Goal: Task Accomplishment & Management: Use online tool/utility

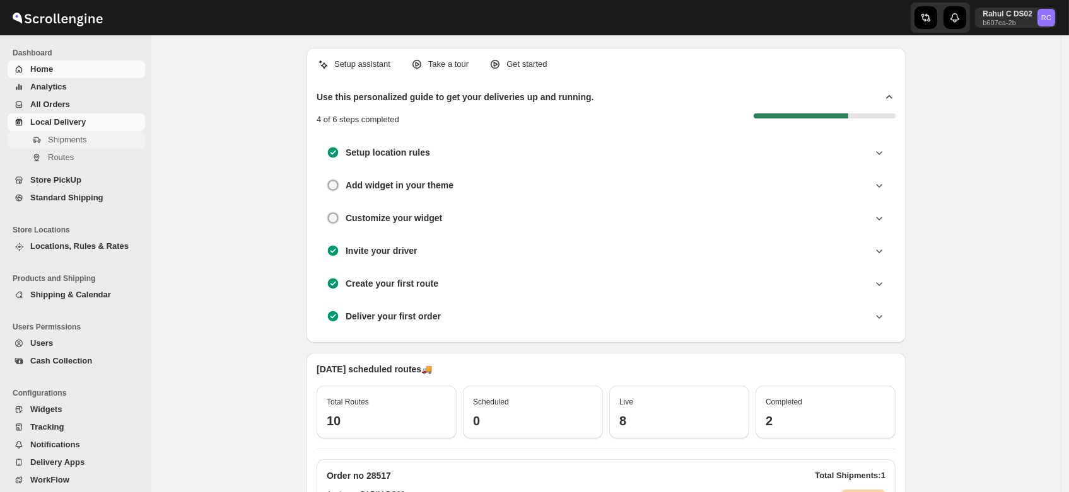
click at [61, 140] on span "Shipments" at bounding box center [67, 139] width 38 height 9
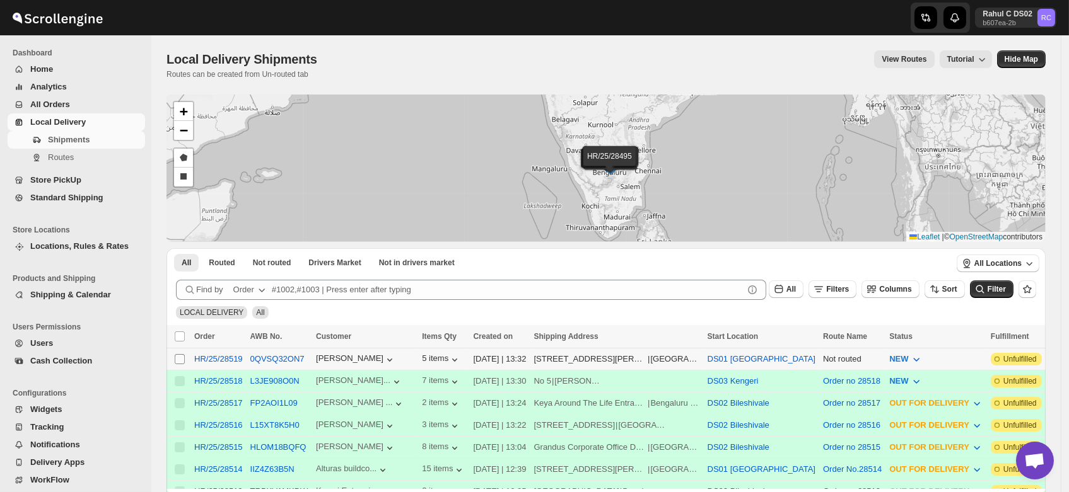
click at [179, 357] on input "Select shipment" at bounding box center [180, 359] width 10 height 10
checkbox input "true"
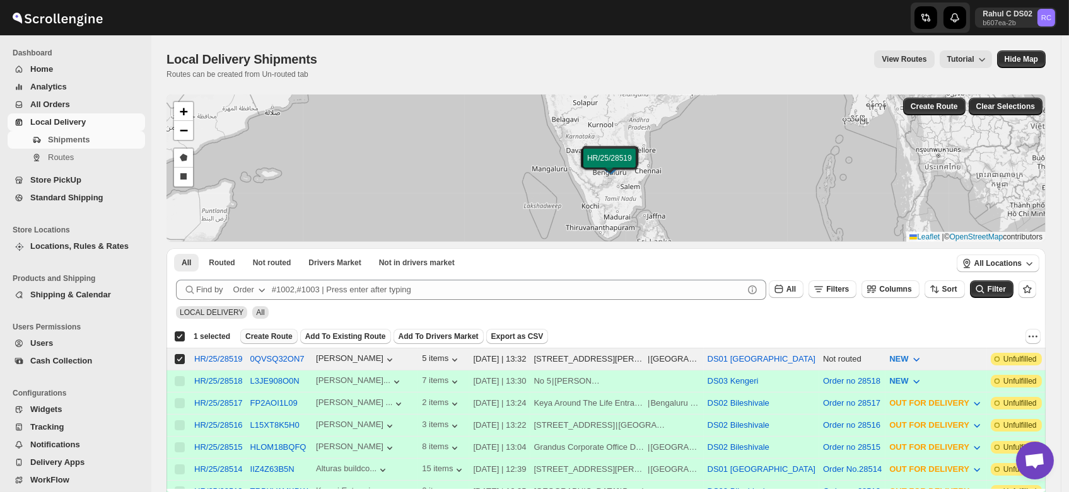
click at [259, 337] on span "Create Route" at bounding box center [268, 337] width 47 height 10
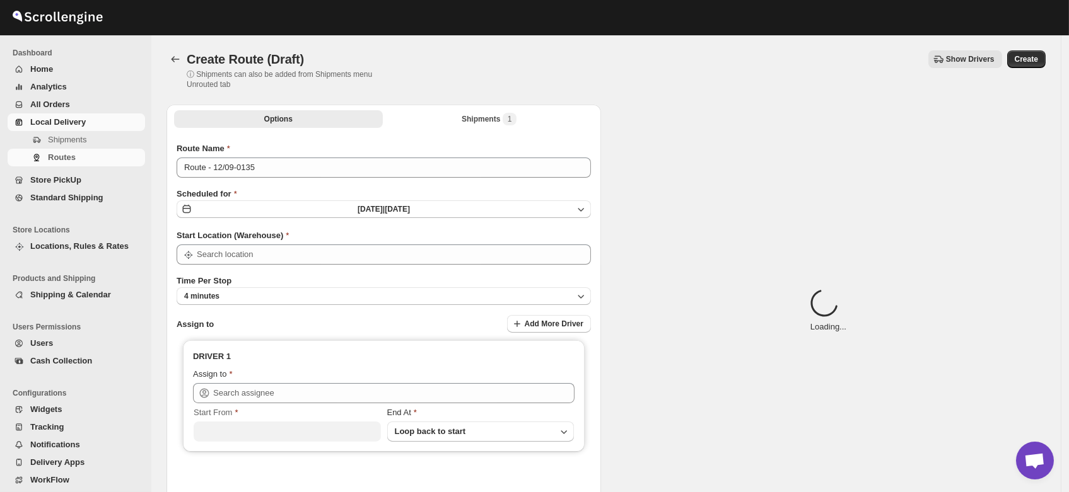
type input "DS01 [GEOGRAPHIC_DATA]"
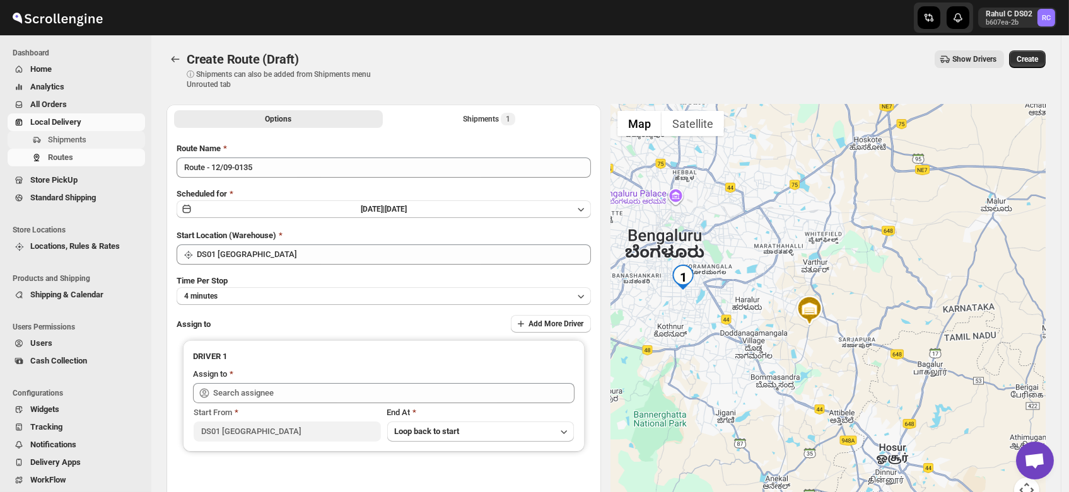
click at [48, 135] on span "Shipments" at bounding box center [67, 139] width 38 height 9
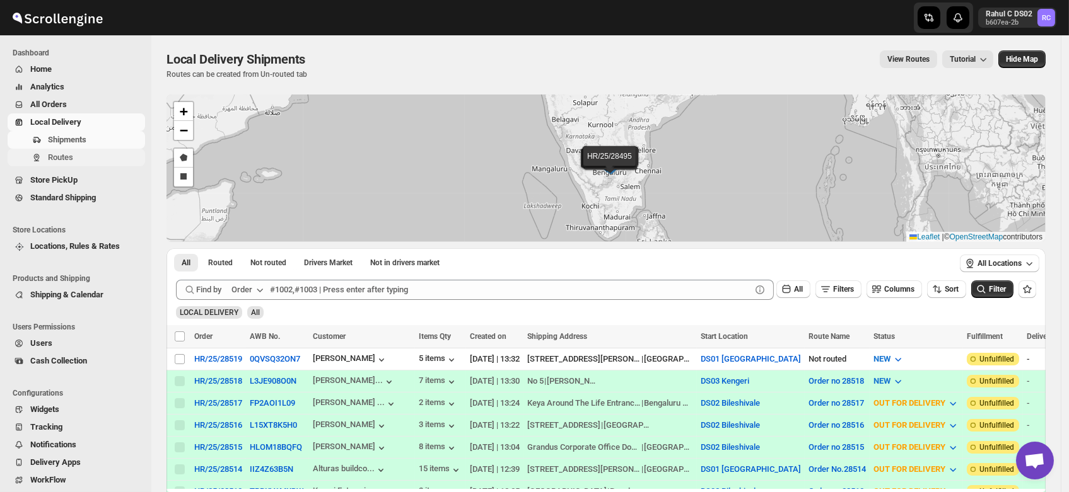
click at [55, 156] on span "Routes" at bounding box center [60, 157] width 25 height 9
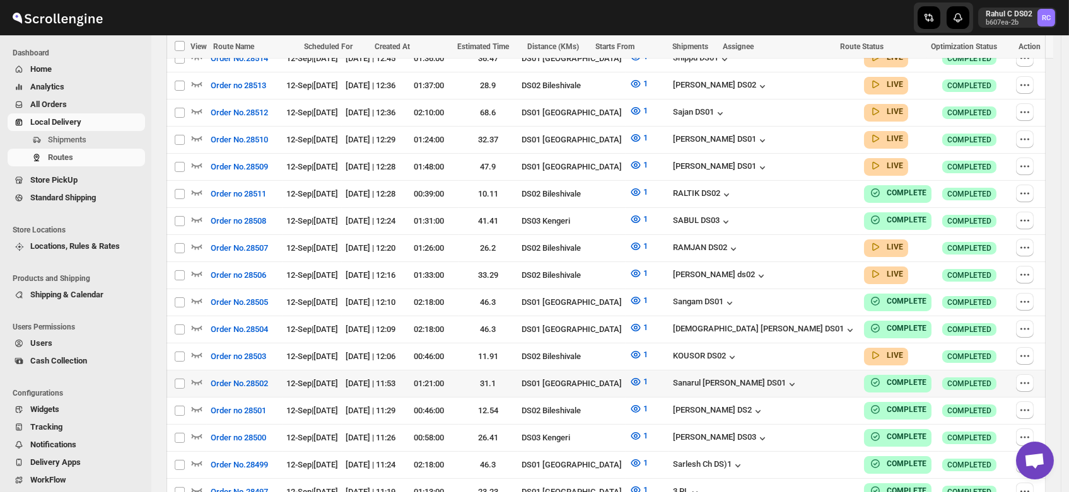
scroll to position [508, 0]
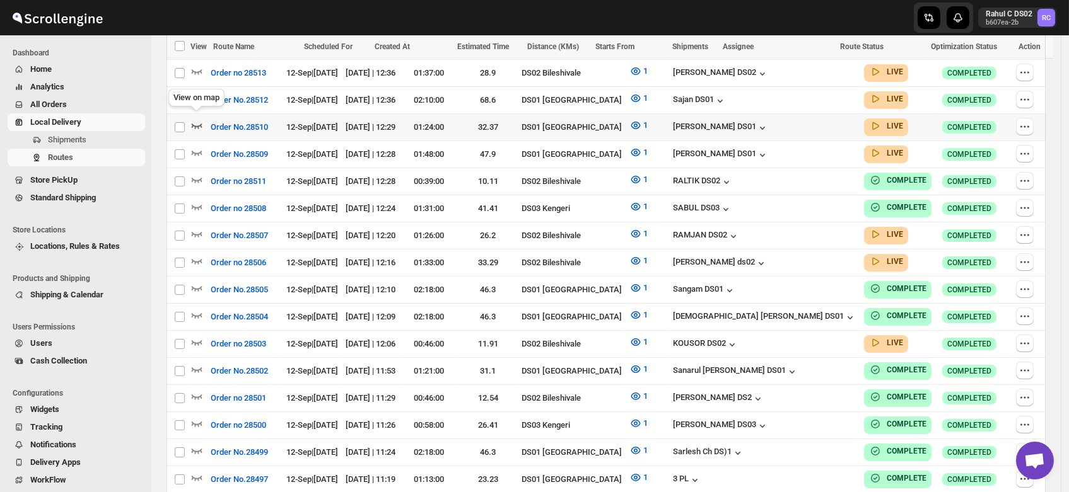
click at [197, 124] on icon "button" at bounding box center [196, 125] width 13 height 13
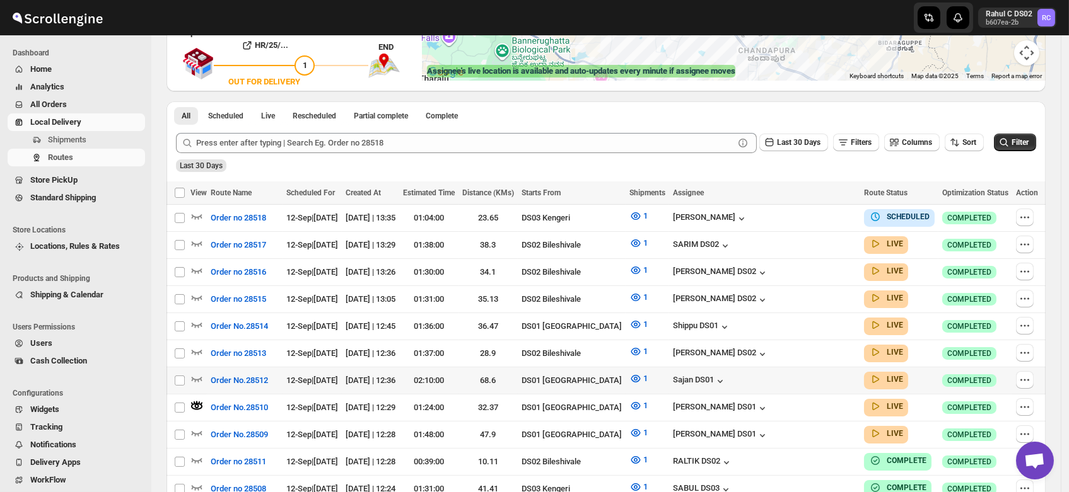
scroll to position [240, 0]
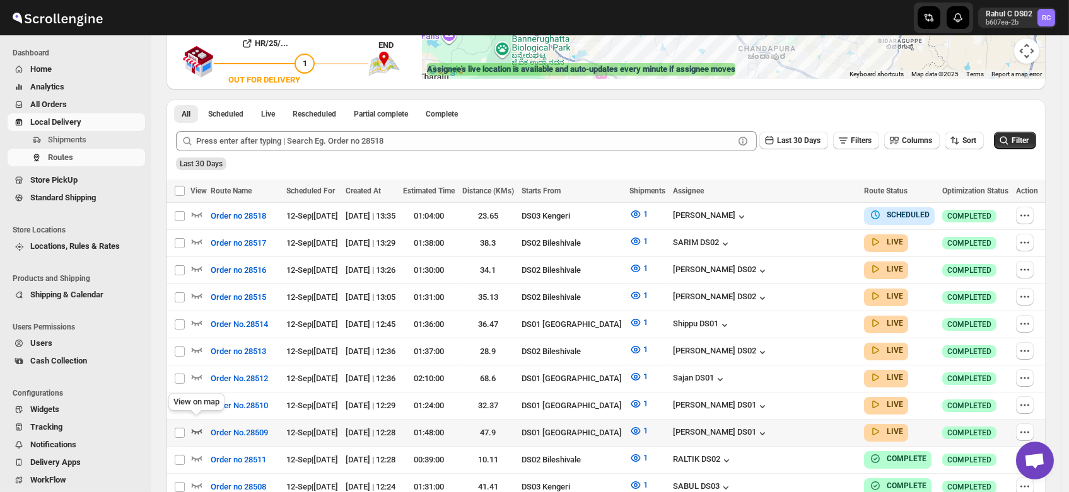
click at [197, 425] on icon "button" at bounding box center [196, 431] width 13 height 13
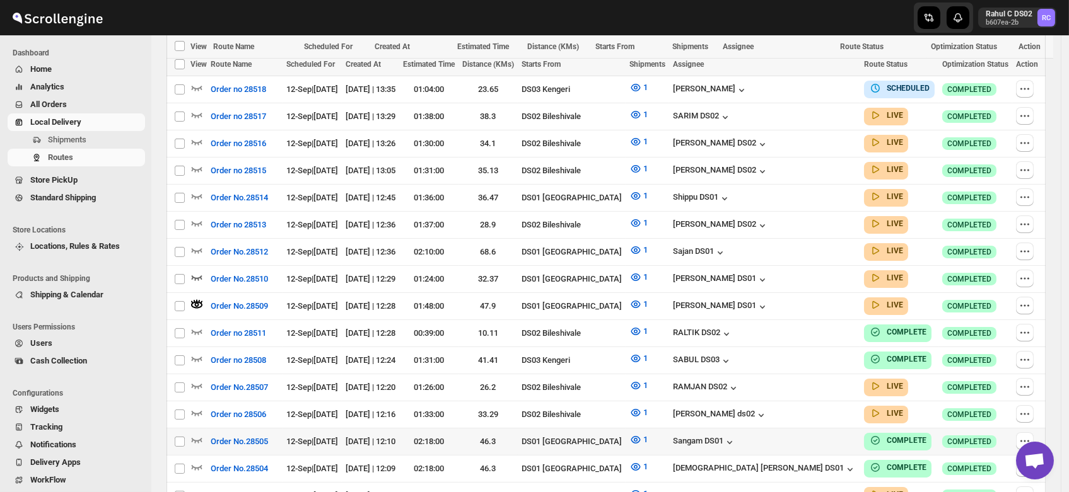
scroll to position [395, 0]
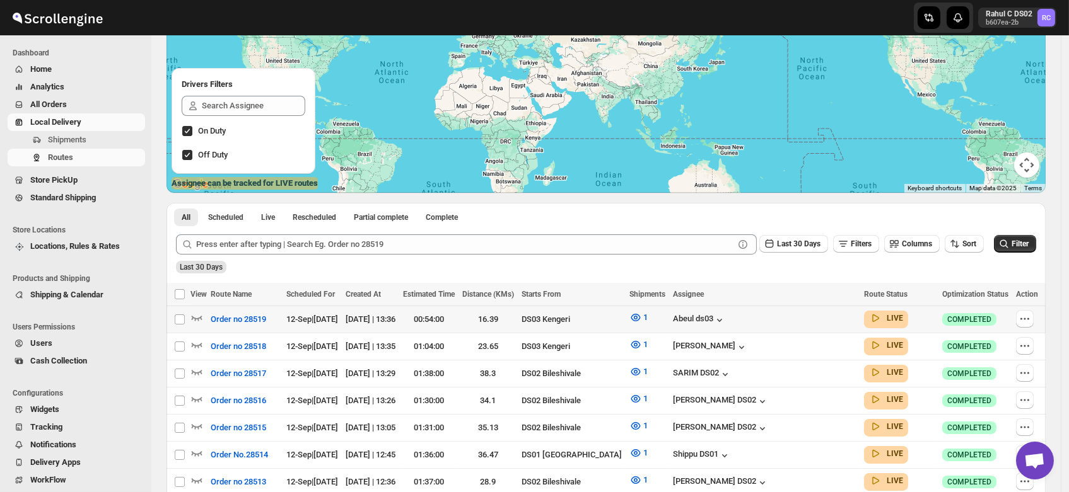
scroll to position [292, 0]
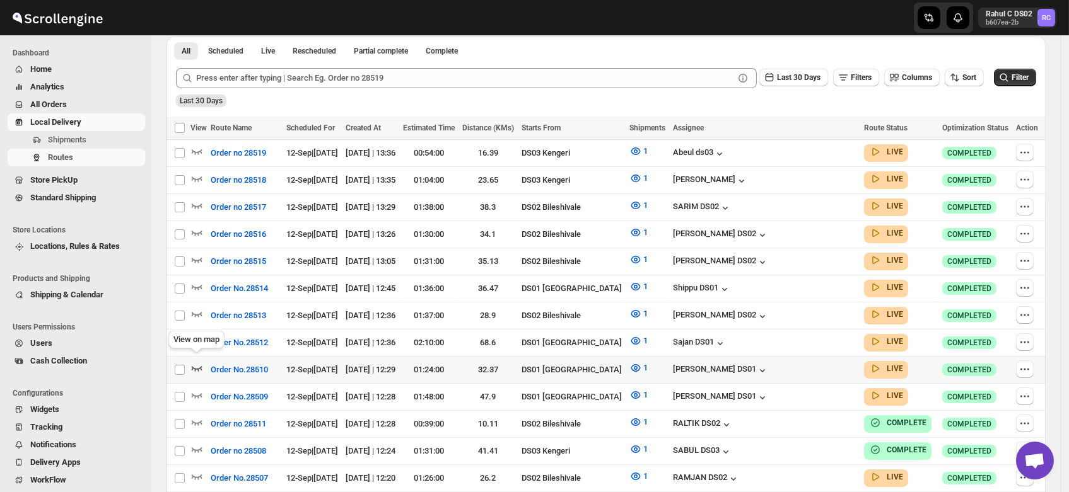
click at [192, 362] on icon "button" at bounding box center [196, 368] width 13 height 13
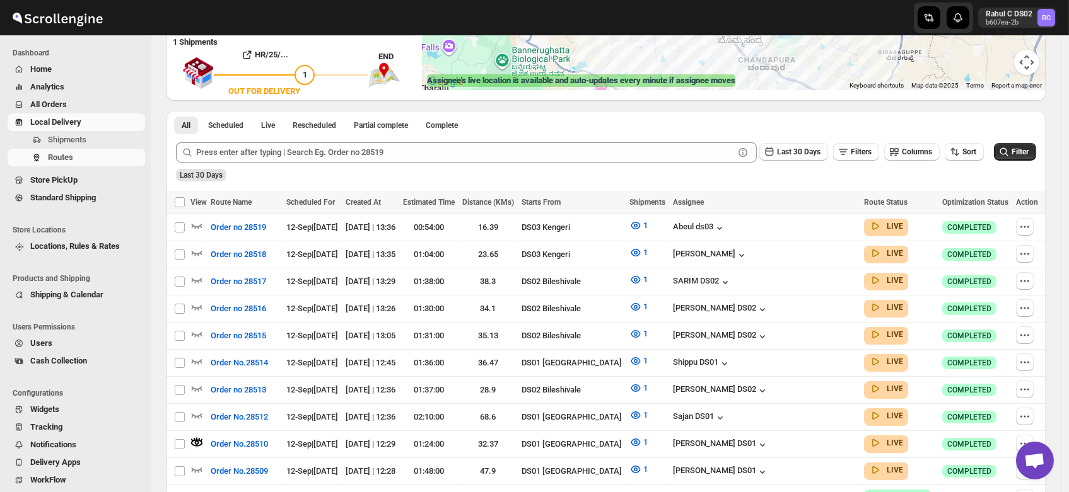
scroll to position [60, 0]
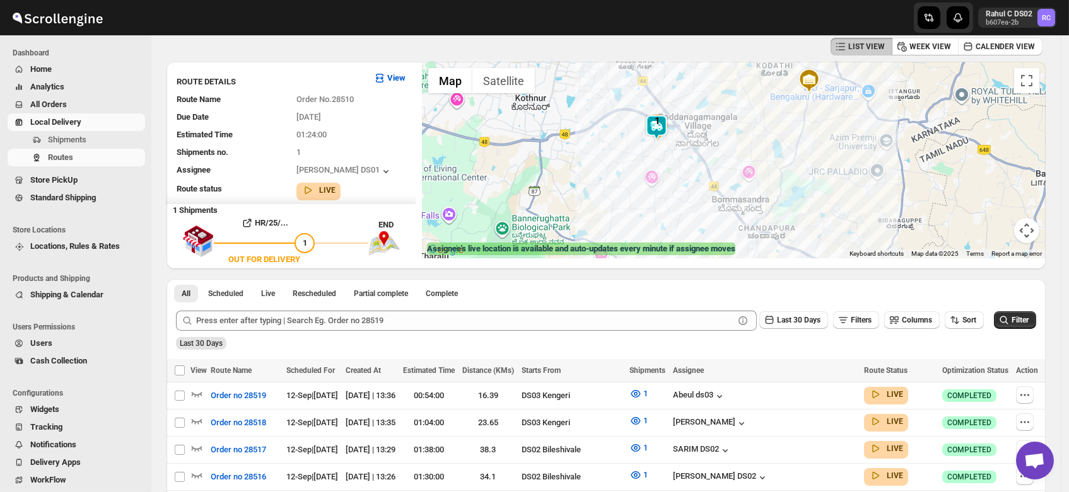
click at [38, 346] on span "Users" at bounding box center [41, 343] width 22 height 9
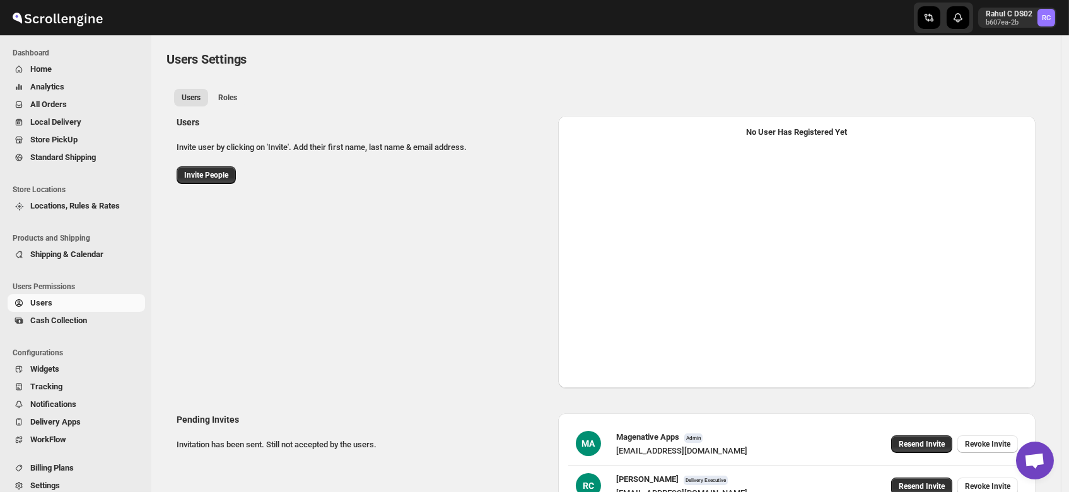
select select "637b767fbaab0276b10c91d5"
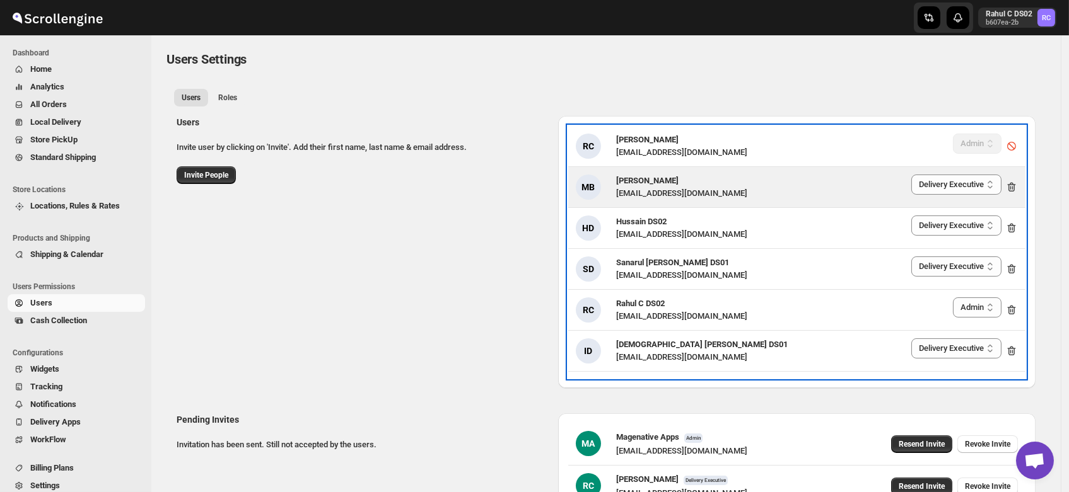
click at [1009, 190] on icon at bounding box center [1012, 187] width 8 height 9
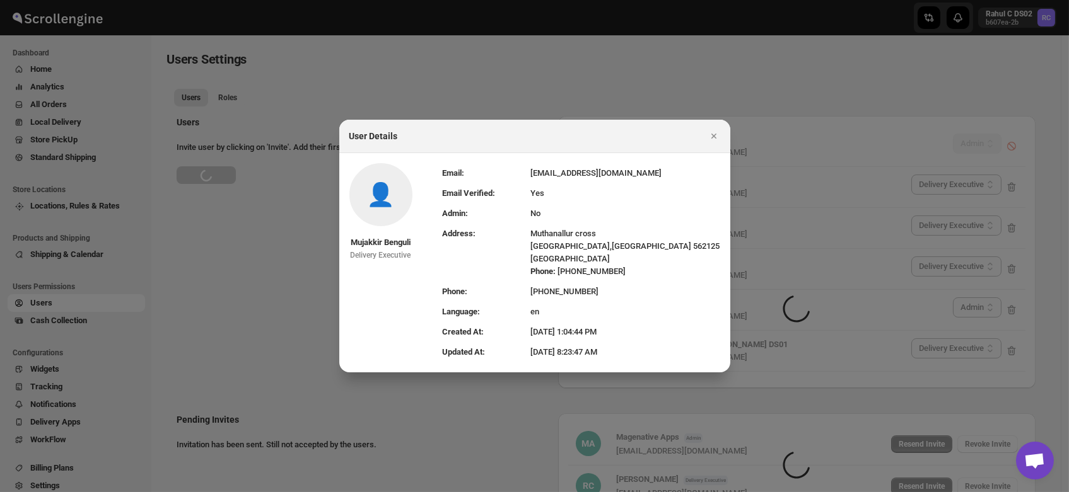
select select "637b767fbaab0276b10c91d5"
select select "637b767fbaab0276b10c91d8"
select select "637b767fbaab0276b10c91d5"
select select "637b767fbaab0276b10c91d8"
select select "637b767fbaab0276b10c91d5"
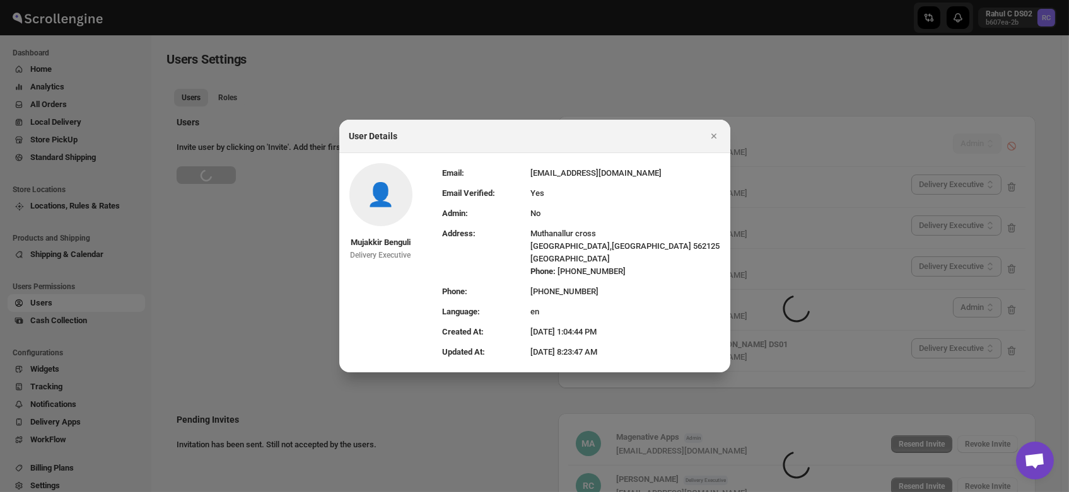
select select "637b767fbaab0276b10c91d8"
select select "637b767fbaab0276b10c91d5"
select select "637b767fbaab0276b10c91d8"
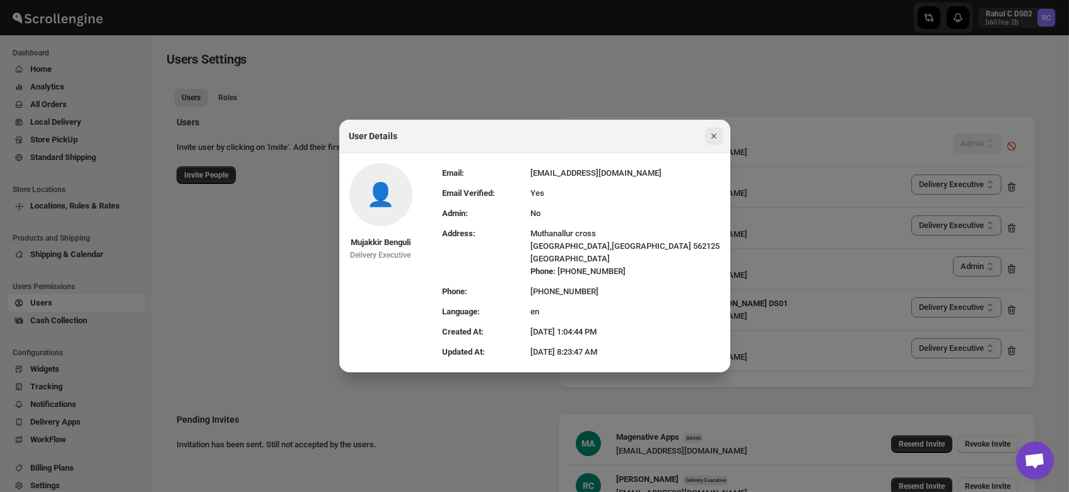
click at [711, 136] on icon "Close" at bounding box center [713, 136] width 13 height 13
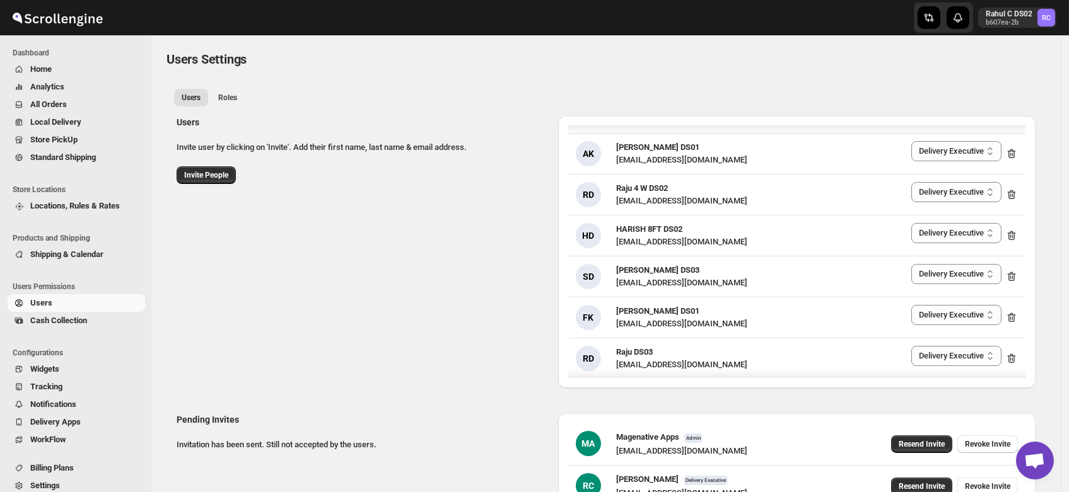
scroll to position [2152, 0]
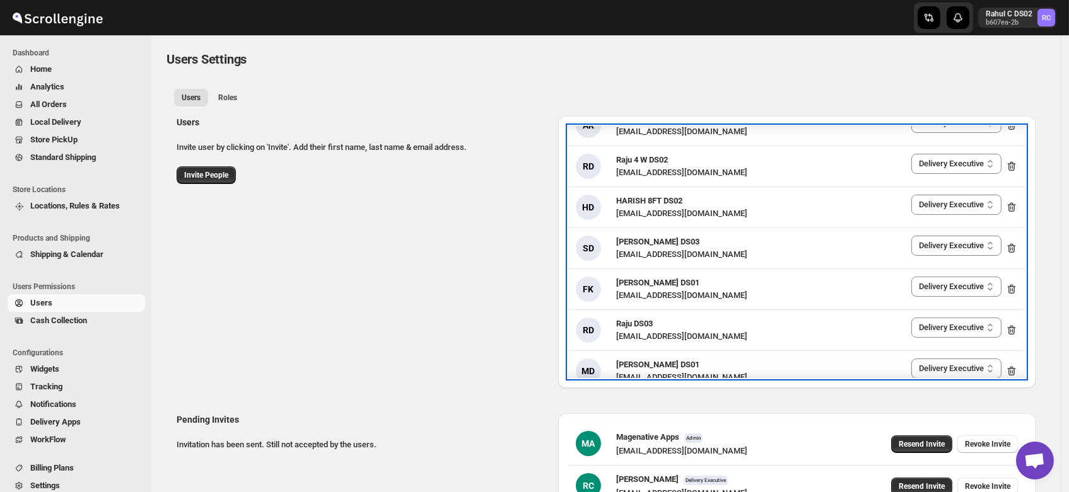
click at [715, 249] on div "SD Sourav DS03 pofir49959@dextrago.com Delivery Executive Manager Admin Deliver…" at bounding box center [797, 248] width 442 height 25
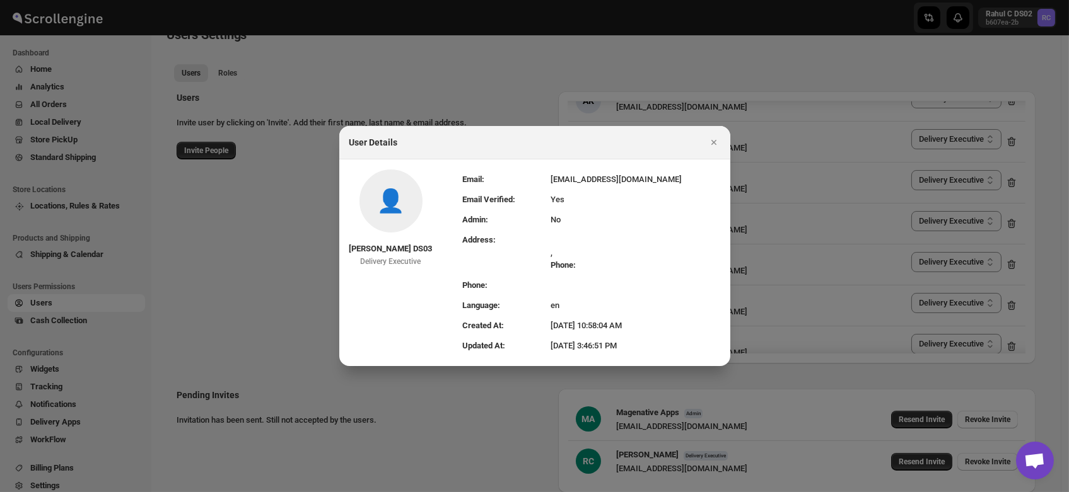
scroll to position [25, 0]
click at [711, 140] on icon "Close" at bounding box center [713, 142] width 13 height 13
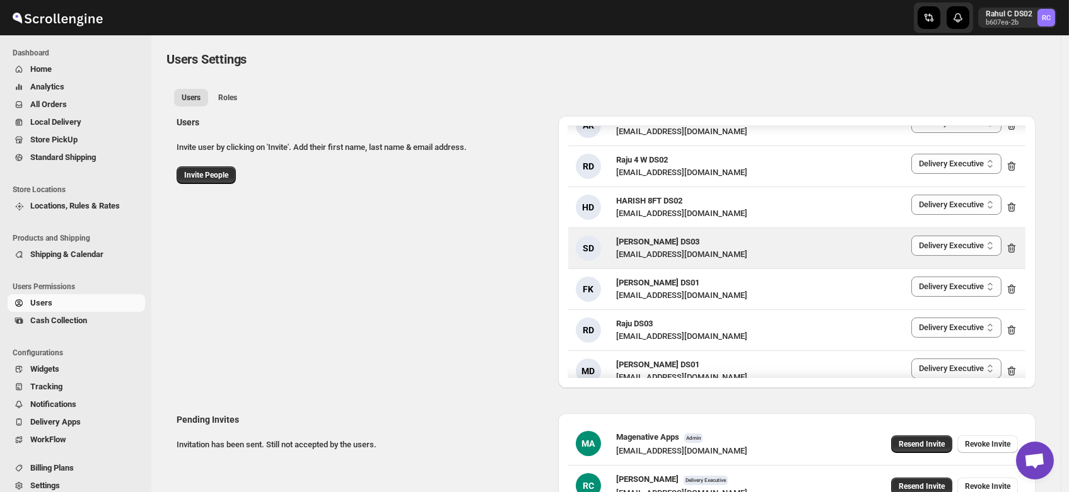
scroll to position [2202, 0]
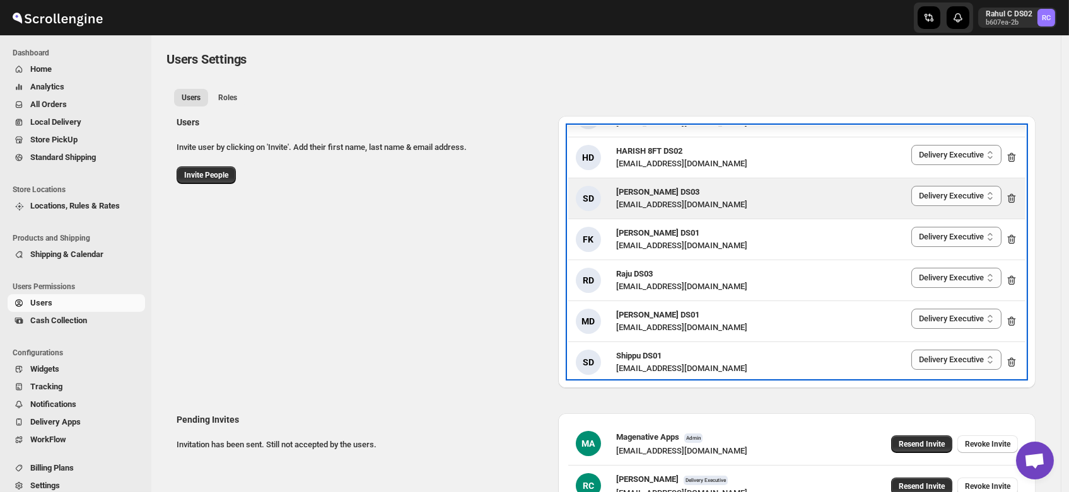
click at [701, 251] on div "FK Faijal Khan DS01 tadij98822@cspaus.com Delivery Executive Manager Admin Deli…" at bounding box center [796, 239] width 457 height 40
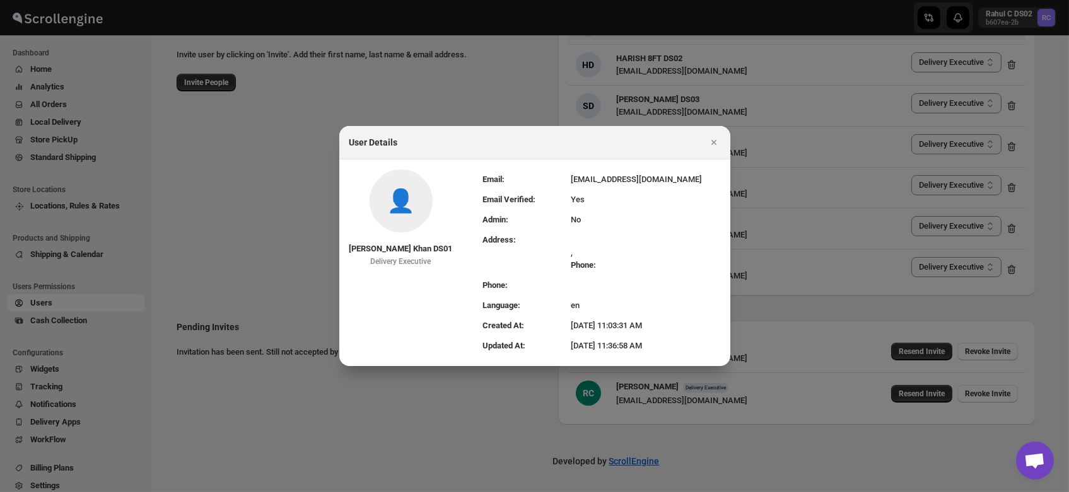
scroll to position [0, 0]
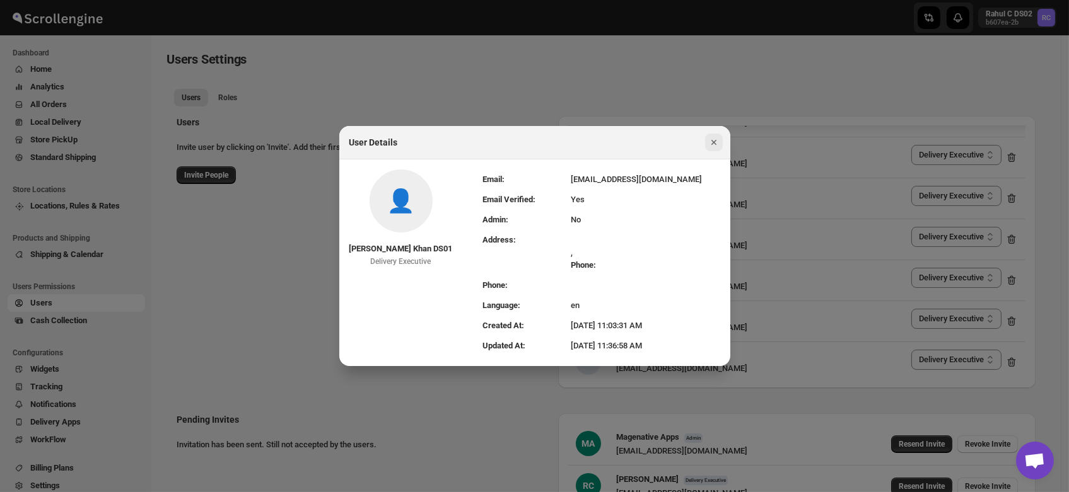
click at [716, 139] on icon "Close" at bounding box center [713, 142] width 13 height 13
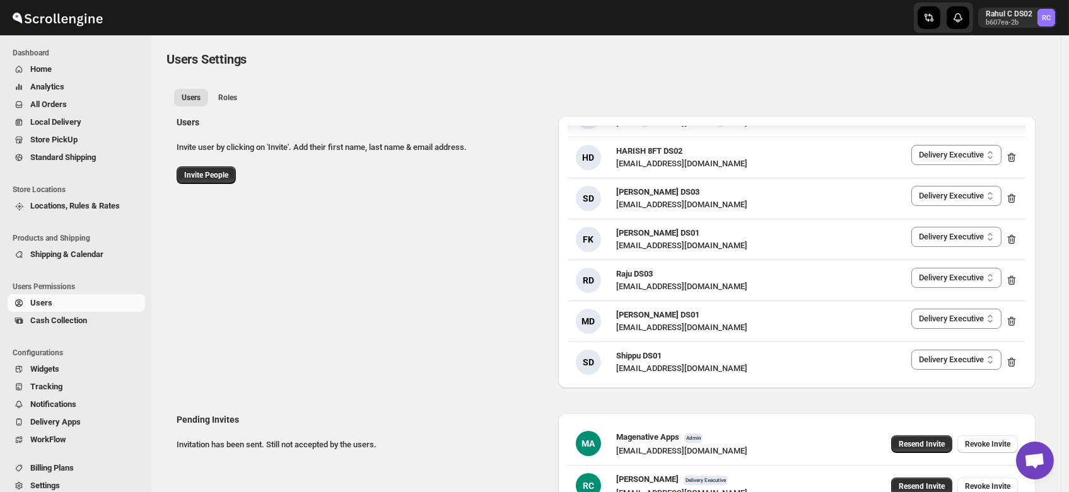
click at [40, 67] on span "Home" at bounding box center [40, 68] width 21 height 9
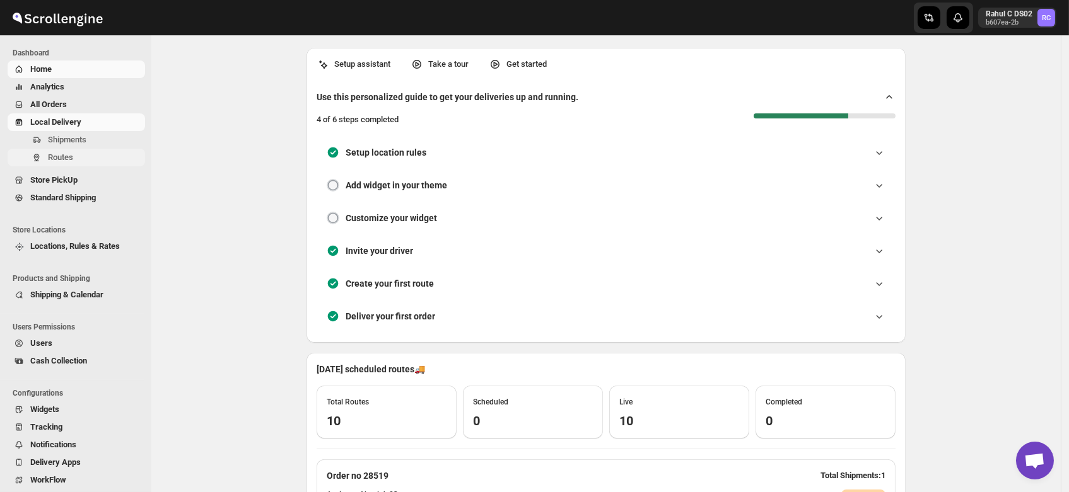
click at [66, 153] on span "Routes" at bounding box center [60, 157] width 25 height 9
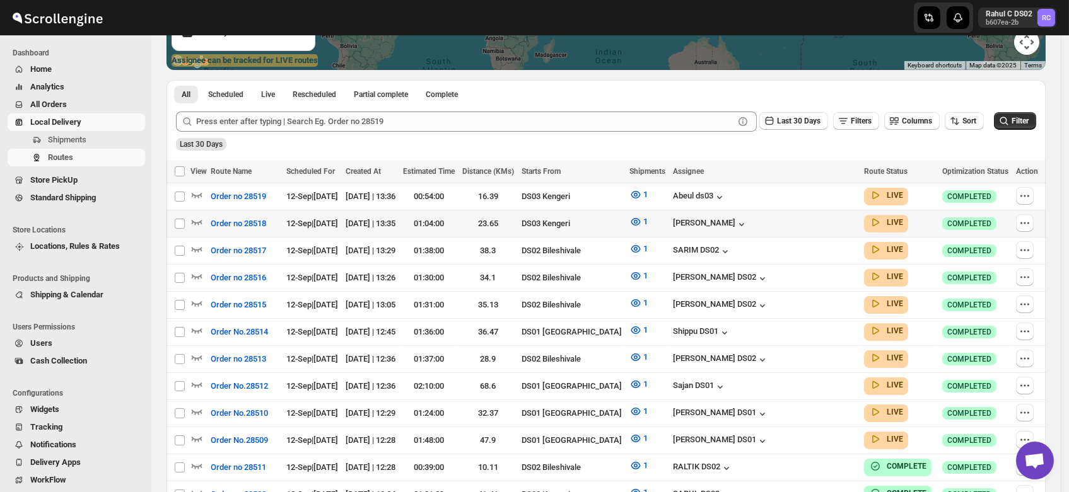
scroll to position [249, 0]
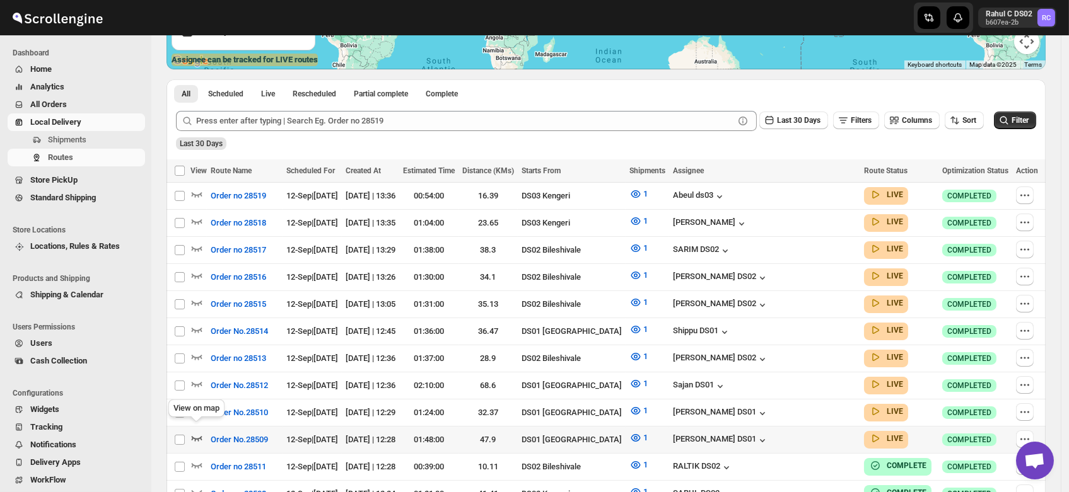
click at [197, 437] on icon "button" at bounding box center [197, 439] width 11 height 5
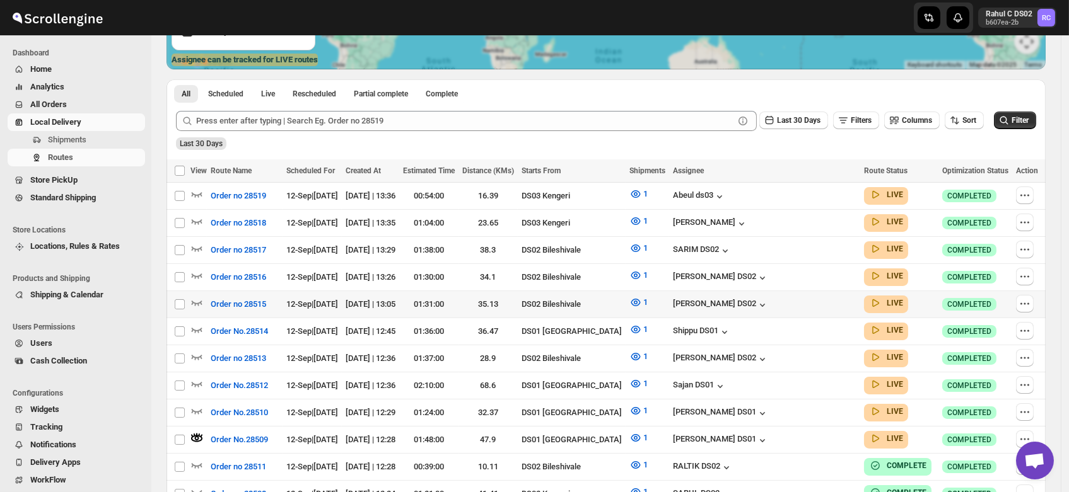
scroll to position [0, 0]
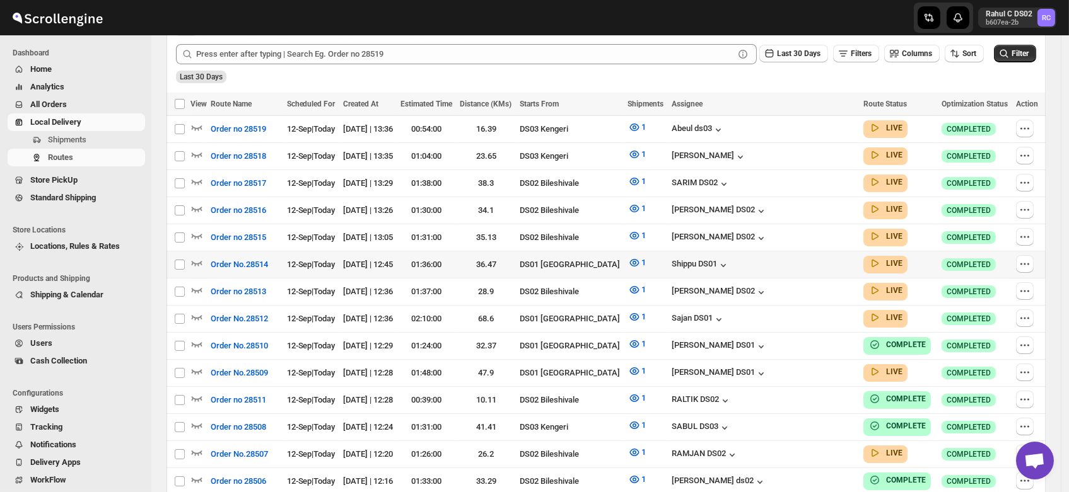
scroll to position [317, 0]
click at [201, 364] on icon "button" at bounding box center [196, 370] width 13 height 13
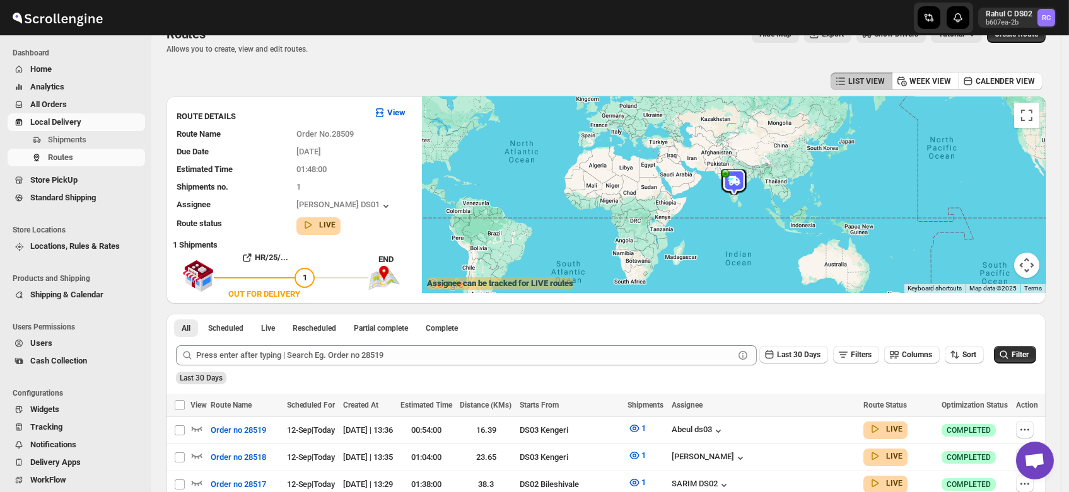
scroll to position [0, 0]
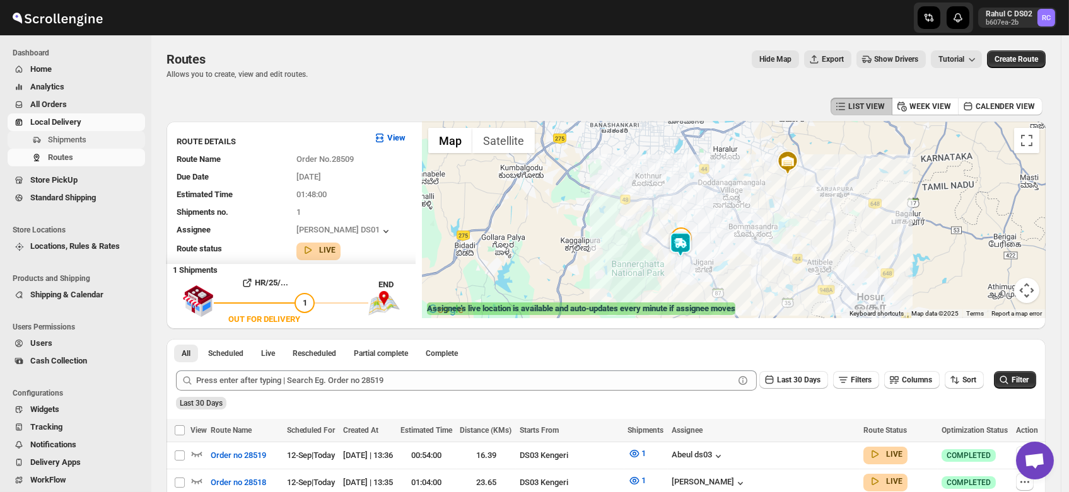
click at [37, 140] on icon "Navigation" at bounding box center [37, 140] width 10 height 10
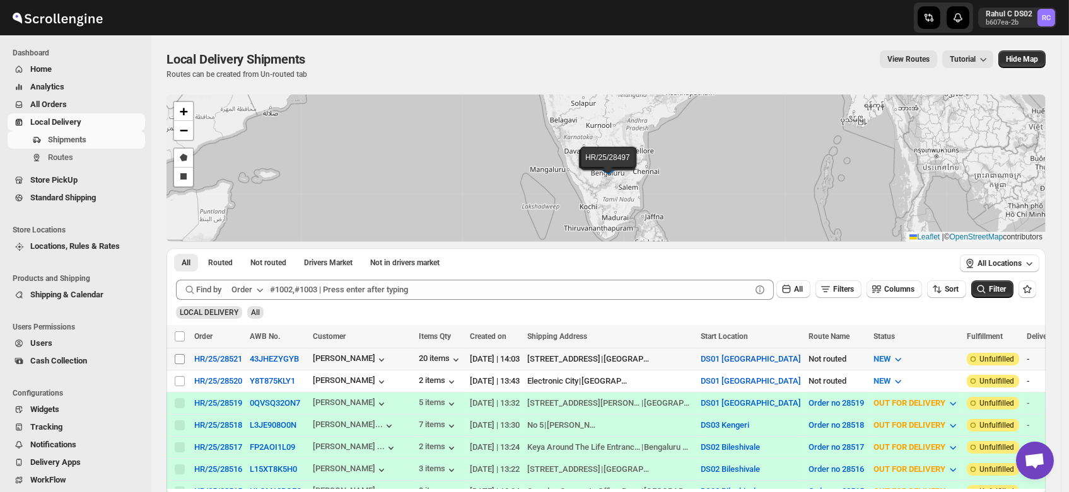
click at [177, 356] on input "Select shipment" at bounding box center [180, 359] width 10 height 10
checkbox input "true"
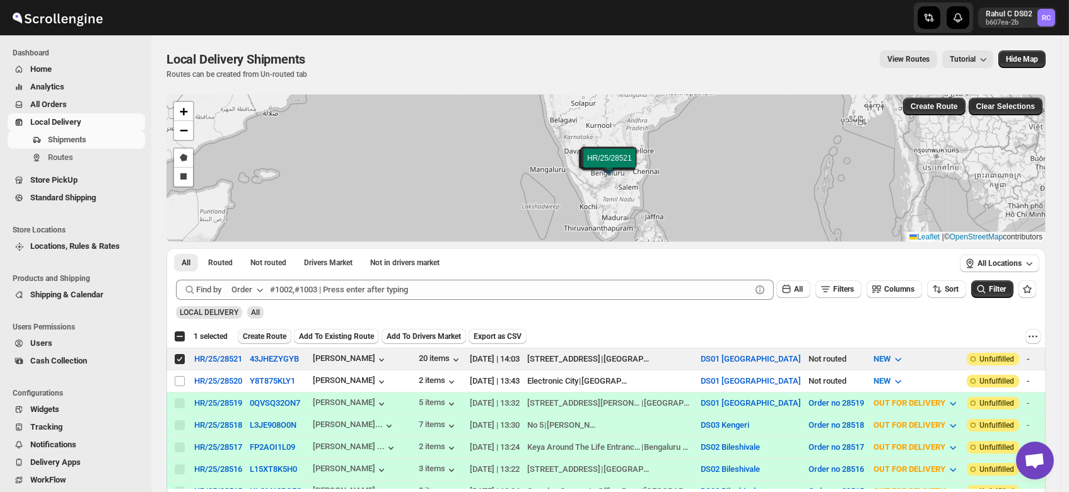
click at [250, 339] on span "Create Route" at bounding box center [265, 337] width 44 height 10
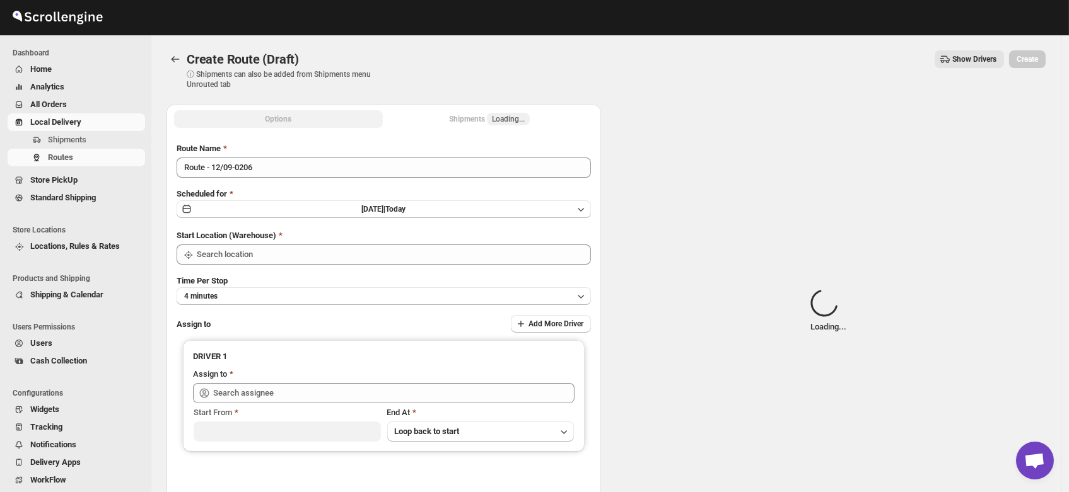
type input "DS01 [GEOGRAPHIC_DATA]"
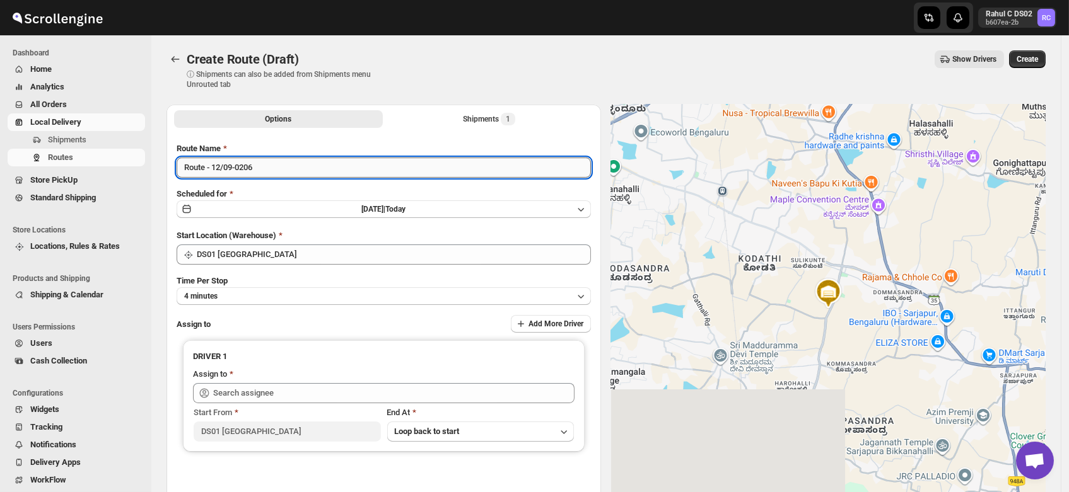
click at [298, 172] on input "Route - 12/09-0206" at bounding box center [384, 168] width 414 height 20
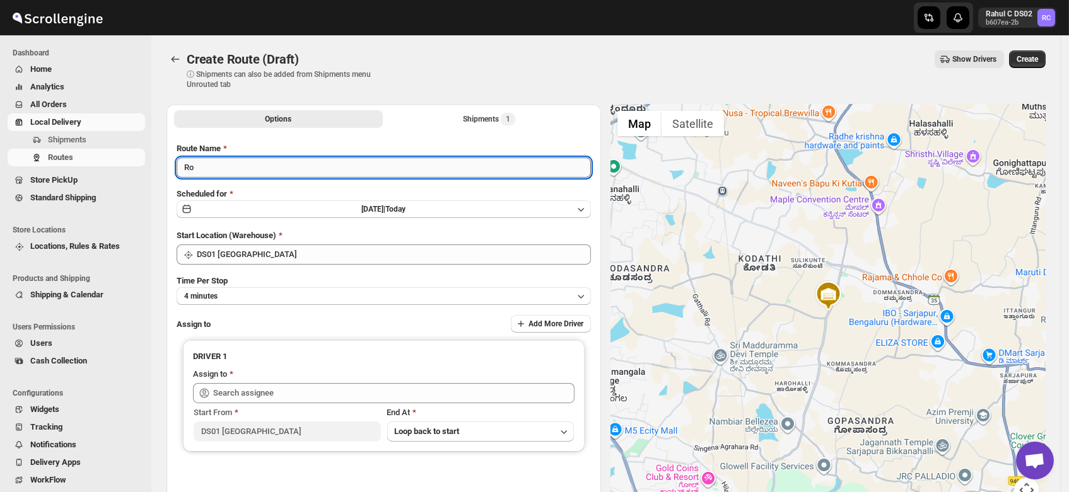
type input "R"
type input "Order No.28521"
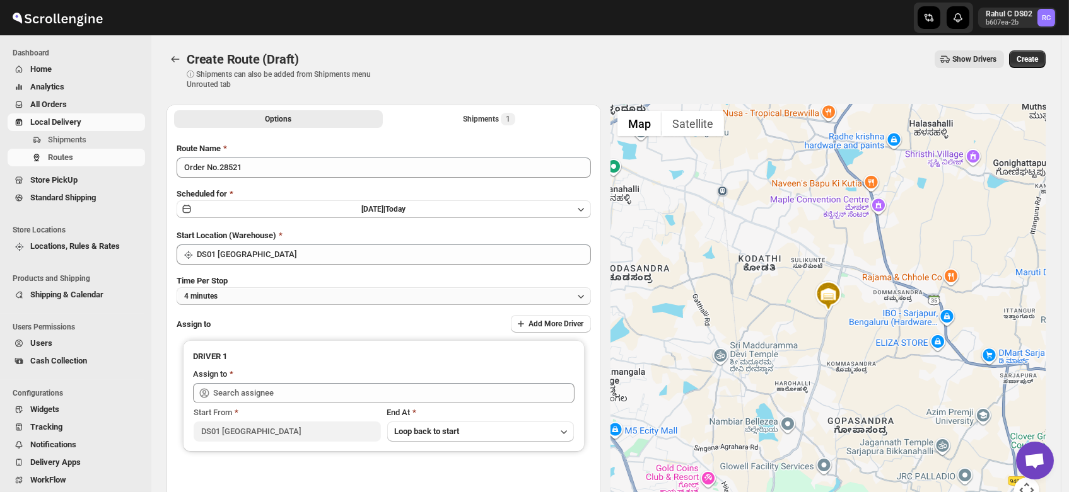
click at [227, 293] on button "4 minutes" at bounding box center [384, 297] width 414 height 18
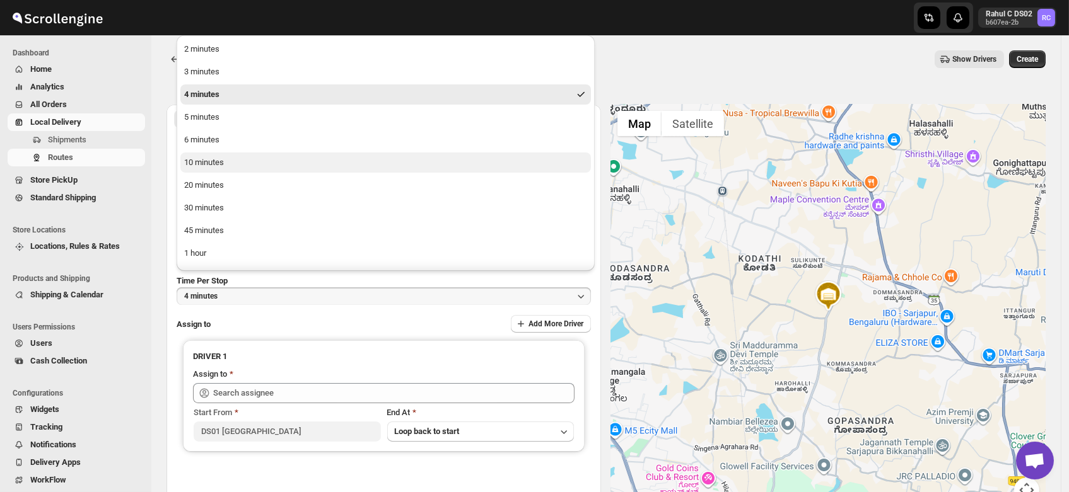
click at [233, 170] on button "10 minutes" at bounding box center [385, 163] width 410 height 20
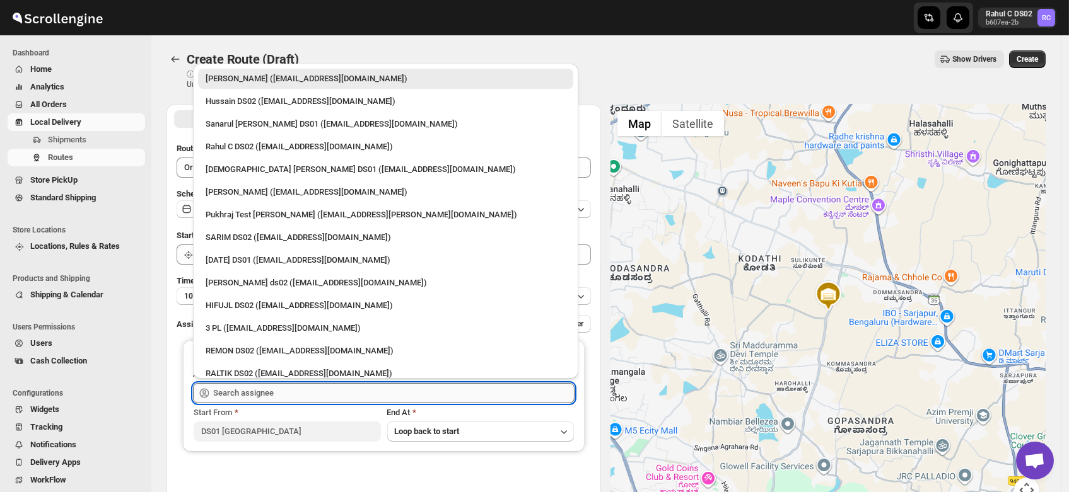
click at [288, 390] on input "text" at bounding box center [393, 393] width 361 height 20
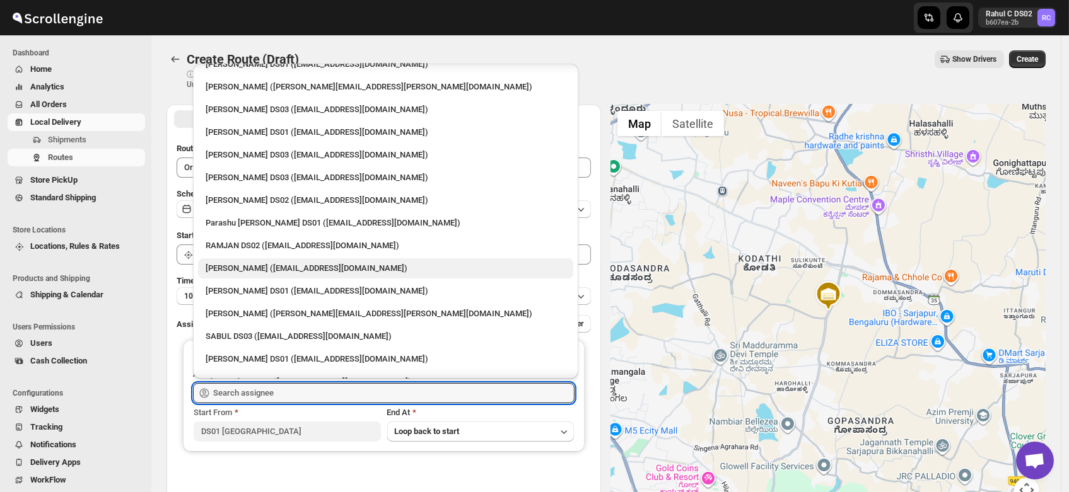
scroll to position [752, 0]
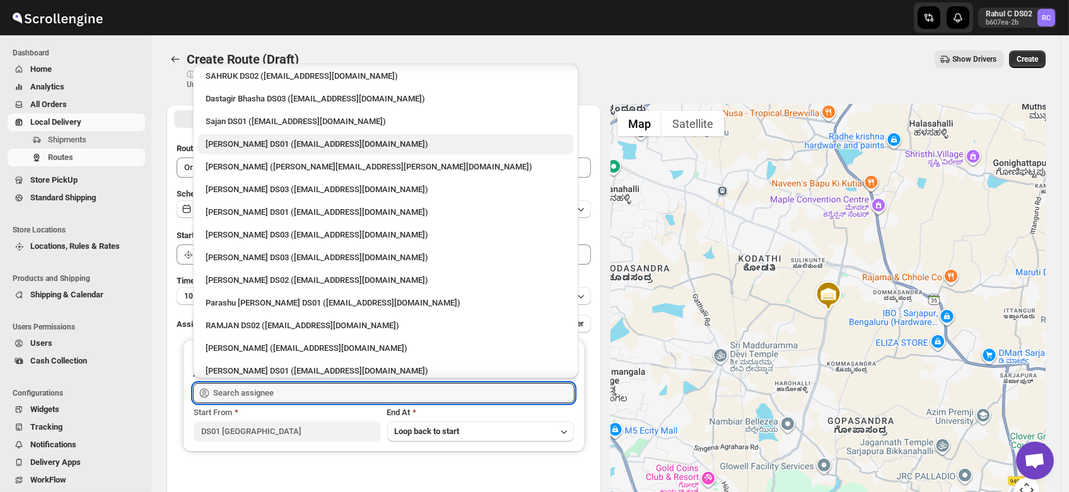
click at [254, 149] on div "Jubed DS01 (gedoc78193@dariolo.com)" at bounding box center [386, 144] width 360 height 13
type input "Jubed DS01 (gedoc78193@dariolo.com)"
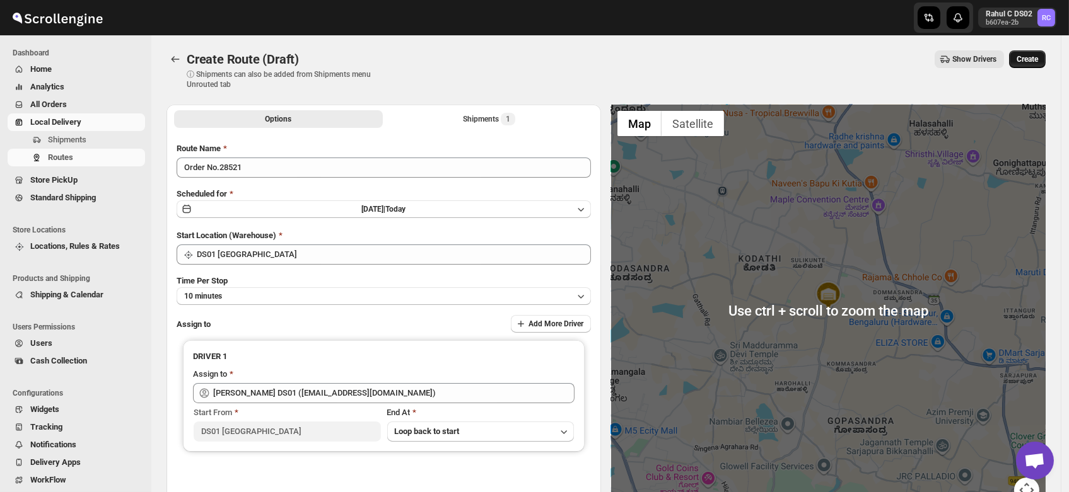
click at [1035, 58] on span "Create" at bounding box center [1026, 59] width 21 height 10
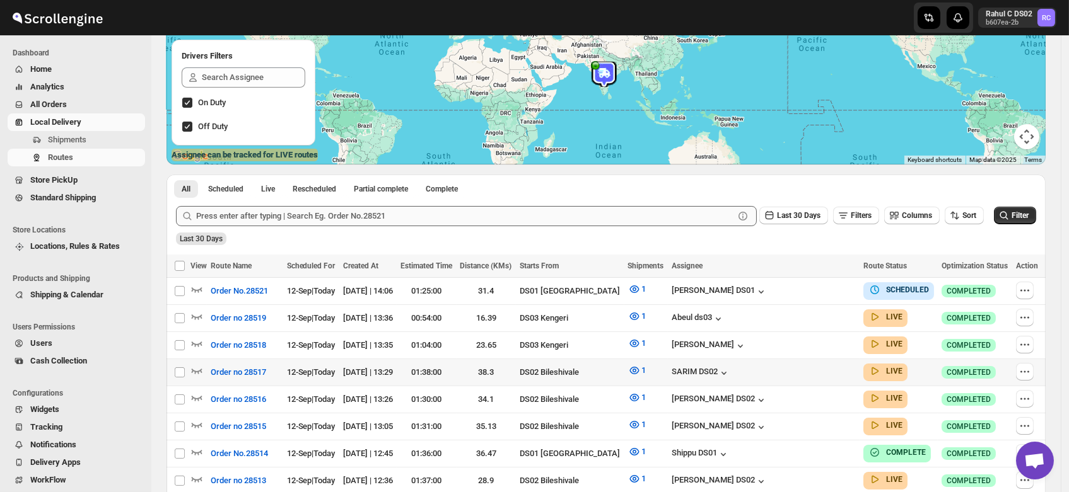
scroll to position [154, 0]
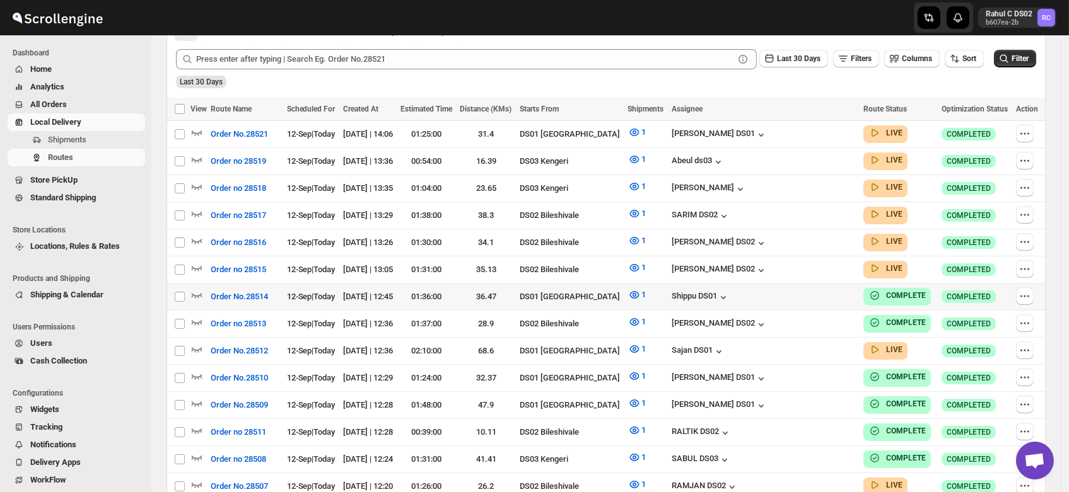
scroll to position [313, 0]
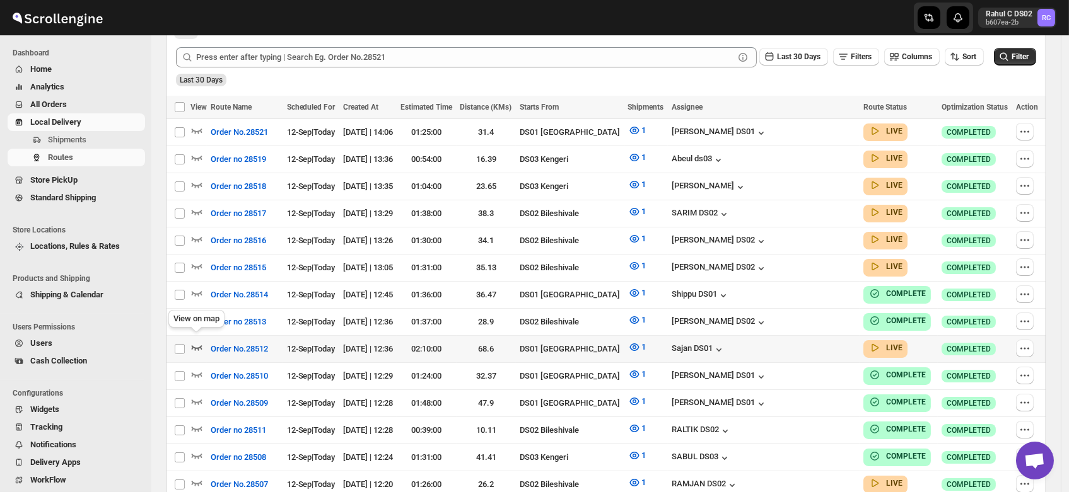
click at [197, 341] on icon "button" at bounding box center [196, 347] width 13 height 13
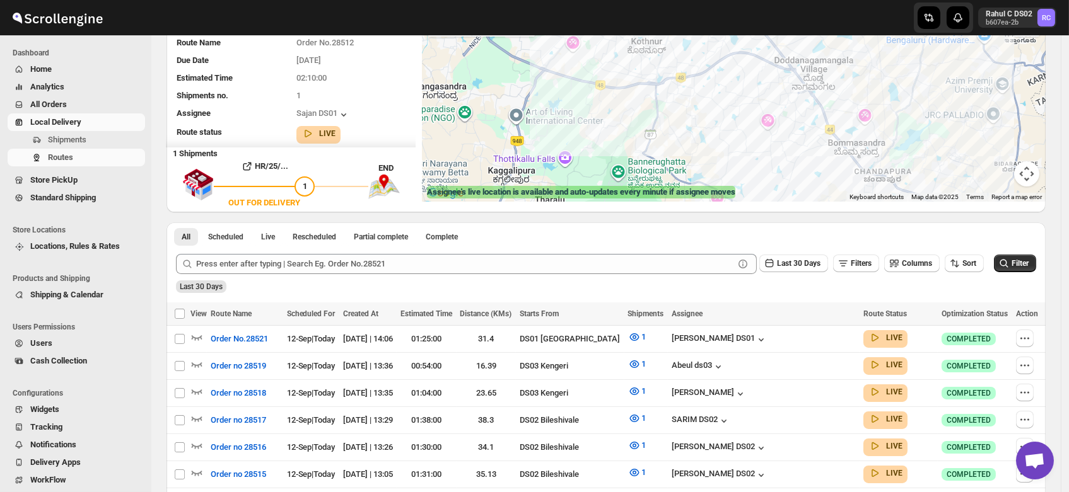
scroll to position [0, 0]
